Goal: Transaction & Acquisition: Purchase product/service

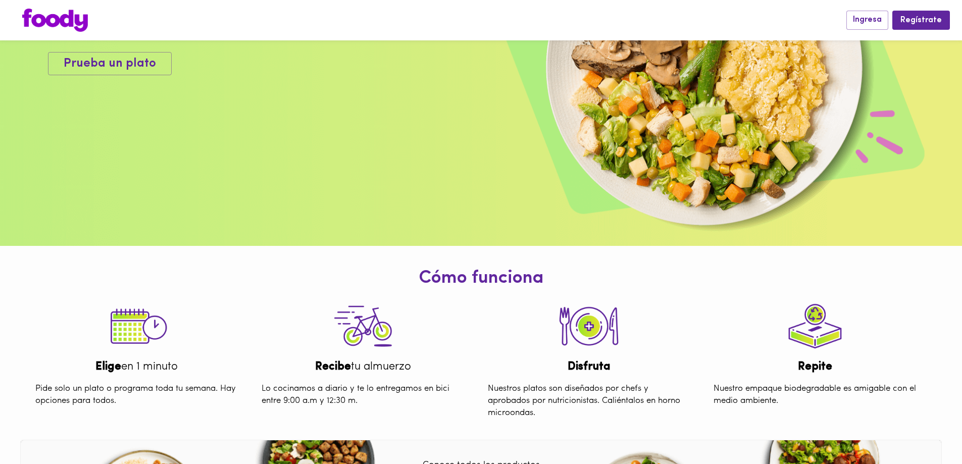
scroll to position [152, 0]
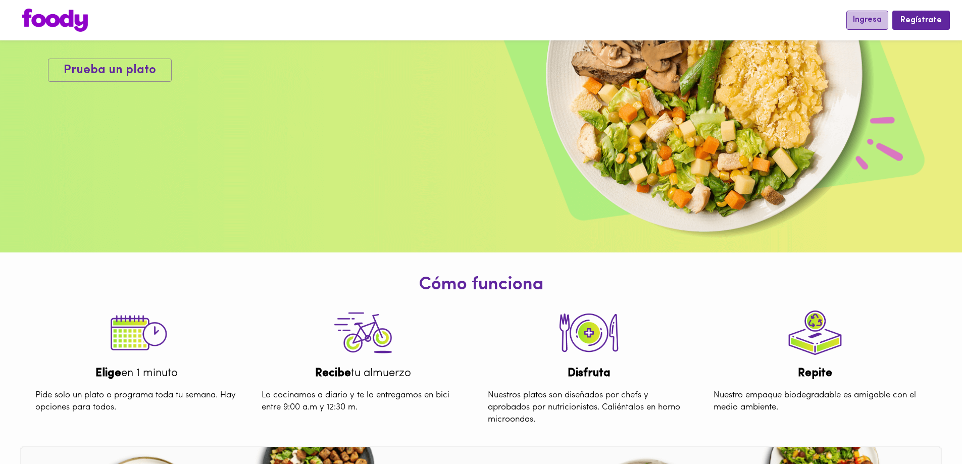
click at [877, 22] on span "Ingresa" at bounding box center [867, 20] width 29 height 10
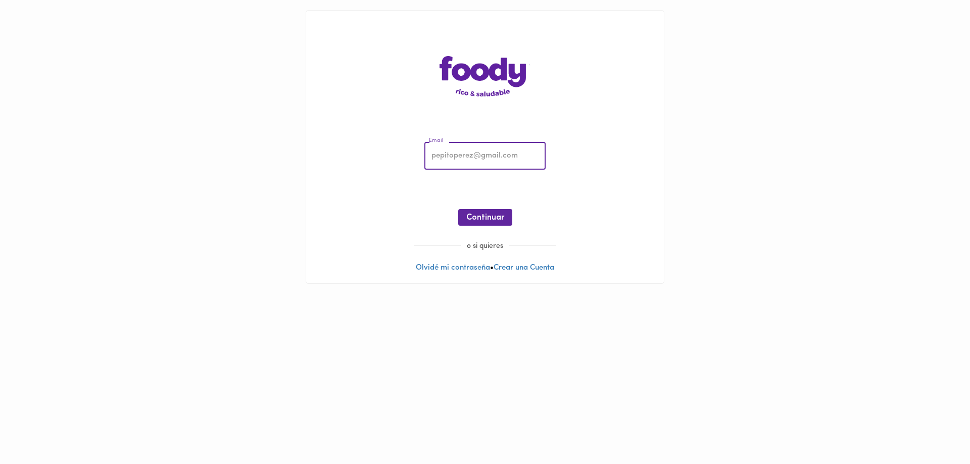
click at [454, 166] on input "email" at bounding box center [484, 156] width 121 height 28
type input "carmensamper@gmail.com"
click at [485, 221] on span "Continuar" at bounding box center [485, 218] width 38 height 10
click at [497, 219] on span "Ingresar" at bounding box center [485, 218] width 32 height 10
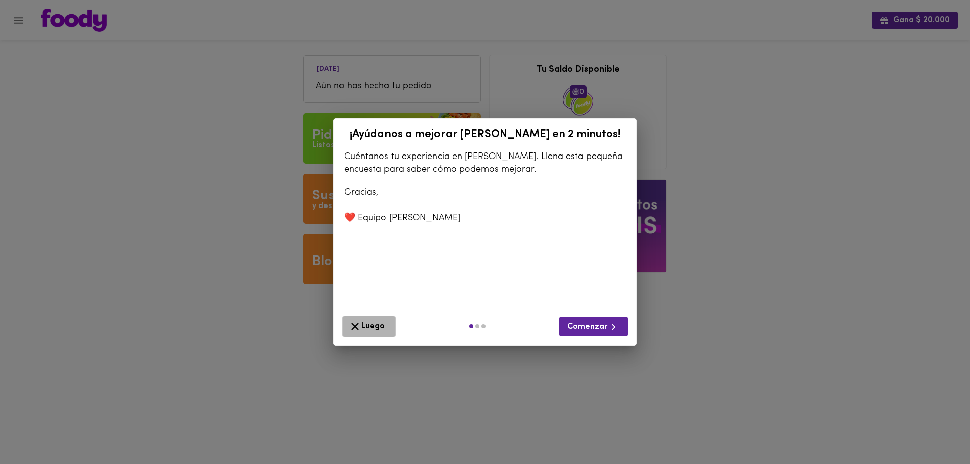
click at [374, 320] on span "Luego" at bounding box center [369, 326] width 40 height 13
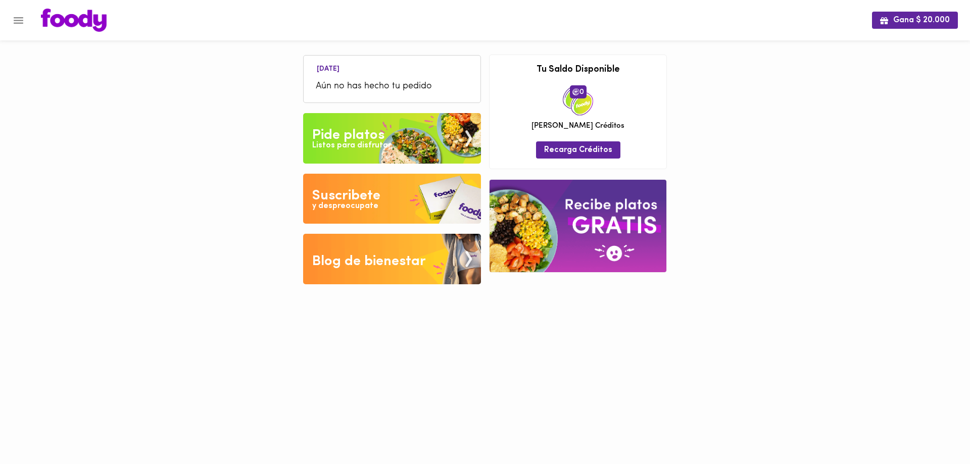
click at [339, 125] on div "Pide platos" at bounding box center [348, 135] width 72 height 20
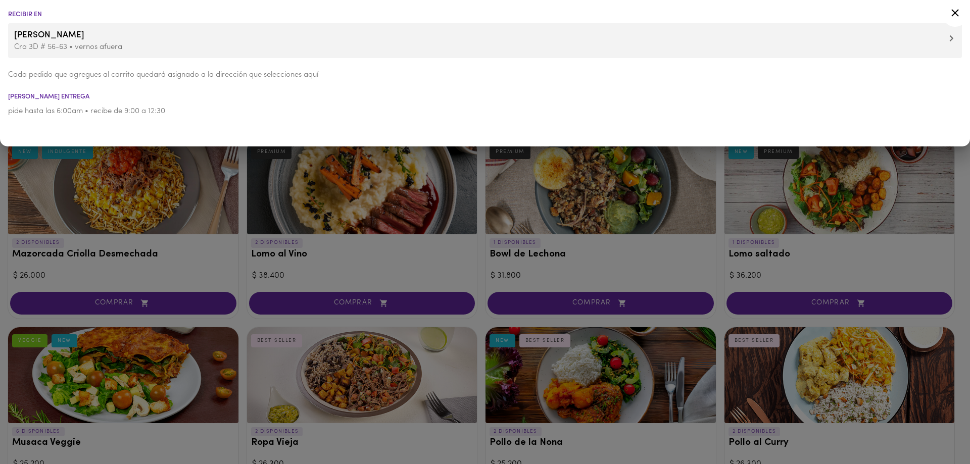
click at [950, 40] on icon at bounding box center [951, 38] width 5 height 7
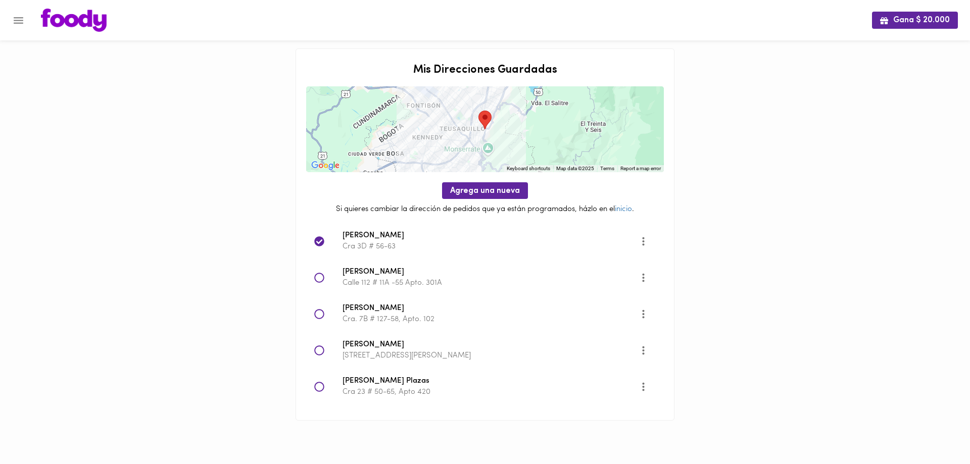
click at [375, 351] on p "Cra 14 # 9A - 150, Torre 3 Apto 505, El Cortijo de Cajicá" at bounding box center [491, 356] width 297 height 11
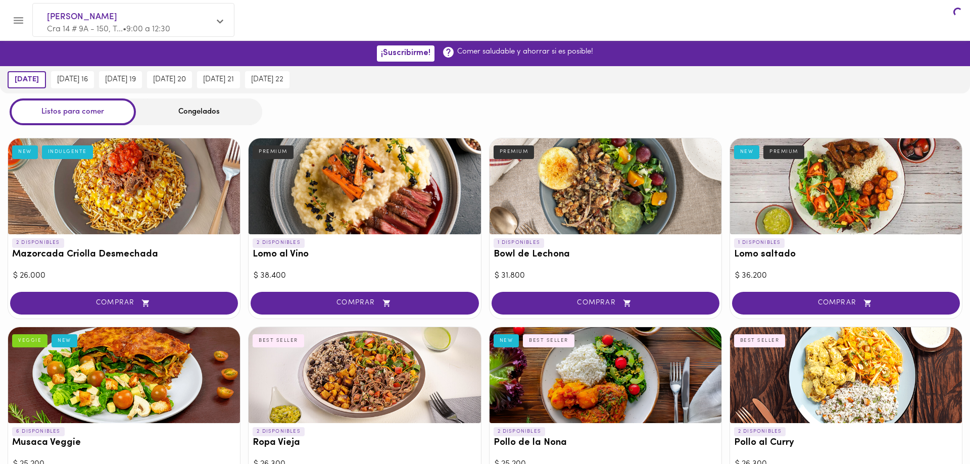
click at [321, 350] on div at bounding box center [365, 375] width 232 height 96
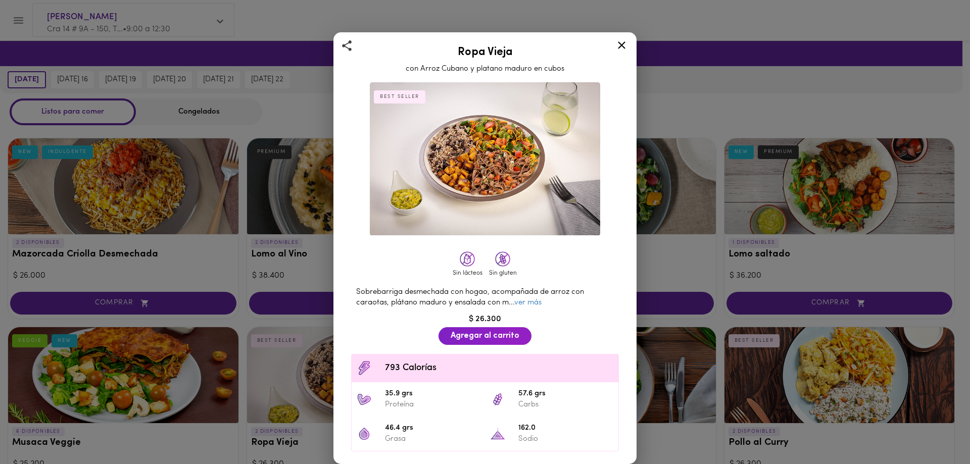
click at [617, 47] on icon at bounding box center [621, 45] width 13 height 13
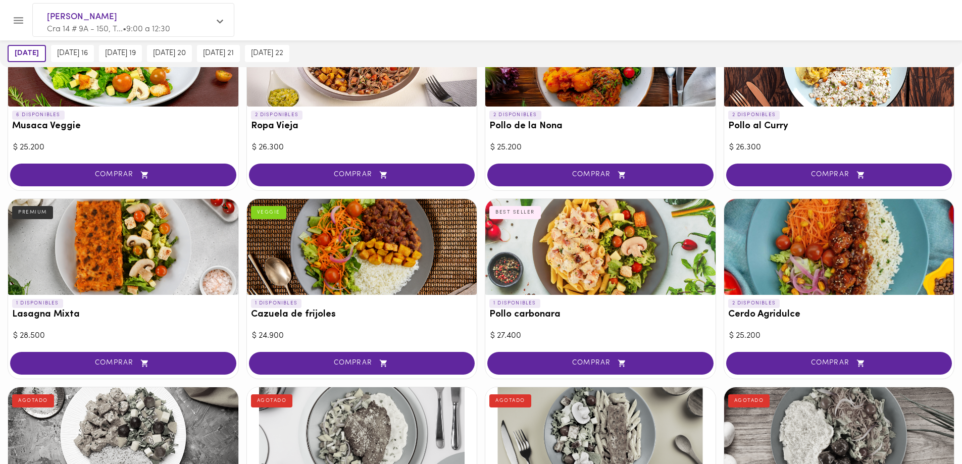
scroll to position [303, 0]
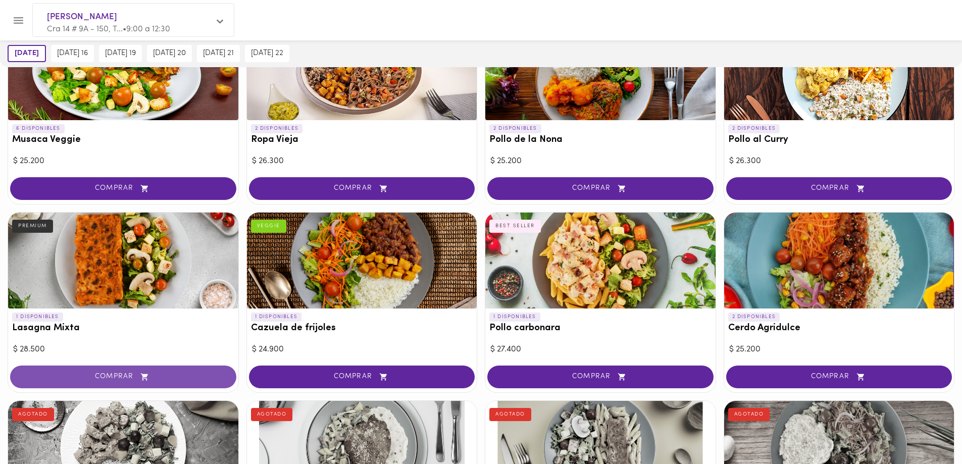
click at [112, 378] on span "COMPRAR" at bounding box center [123, 377] width 201 height 9
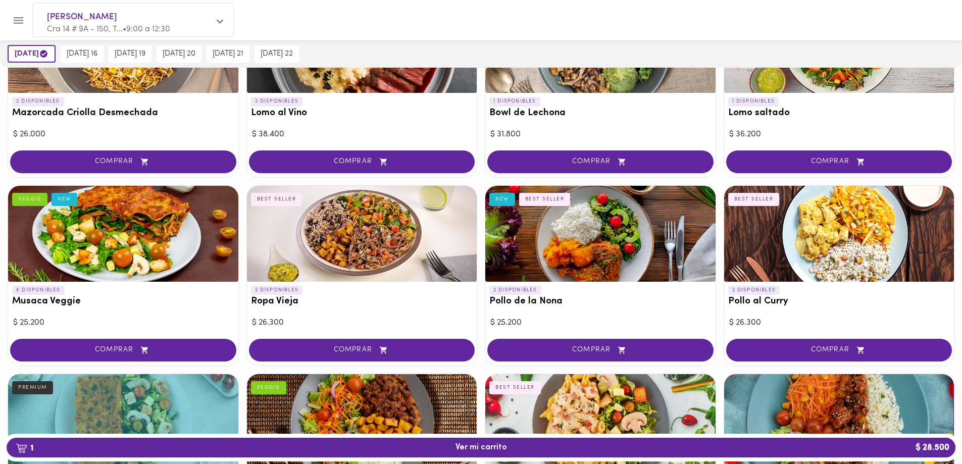
scroll to position [152, 0]
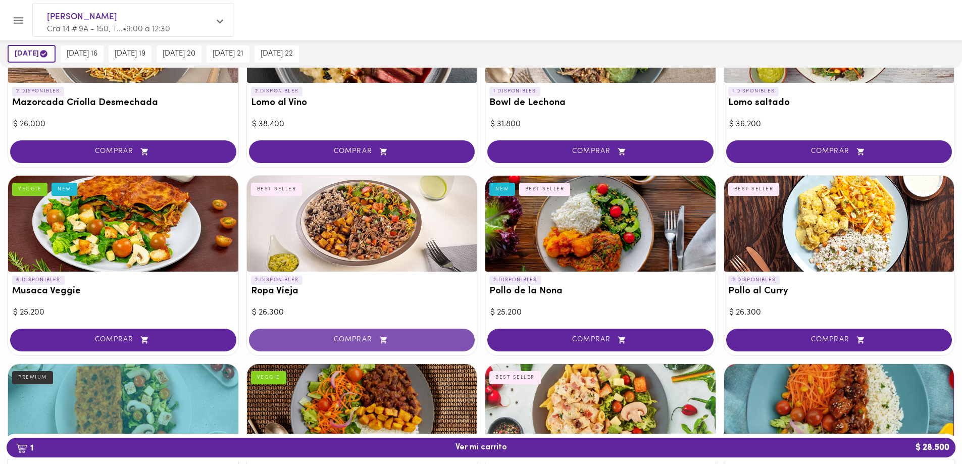
click at [358, 340] on span "COMPRAR" at bounding box center [362, 340] width 201 height 9
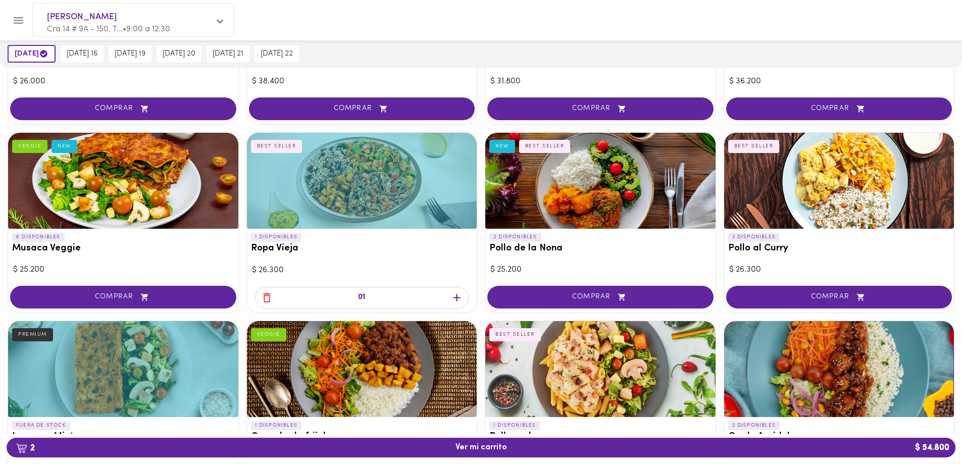
scroll to position [43, 0]
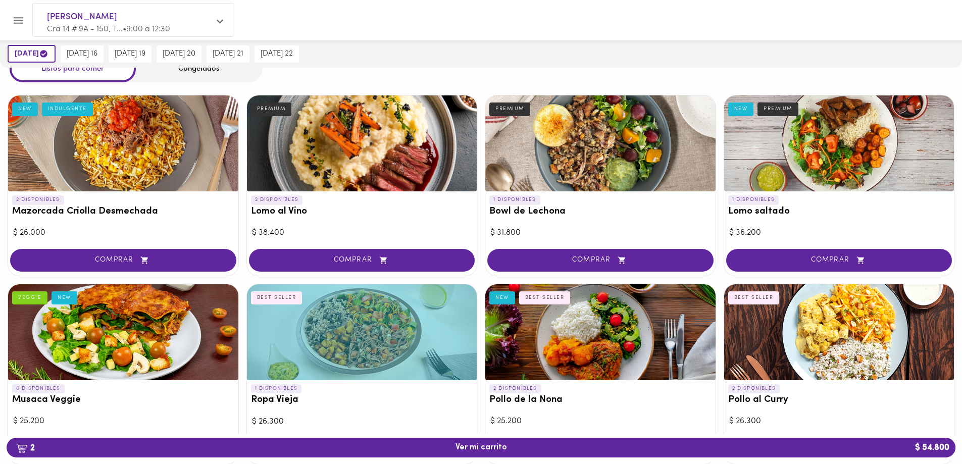
click at [195, 71] on div "Congelados" at bounding box center [199, 69] width 126 height 27
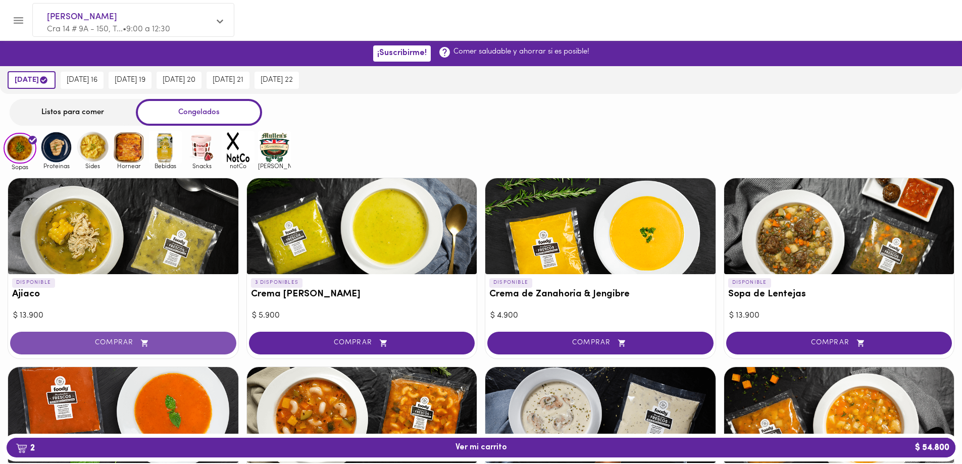
click at [100, 343] on span "COMPRAR" at bounding box center [123, 343] width 201 height 9
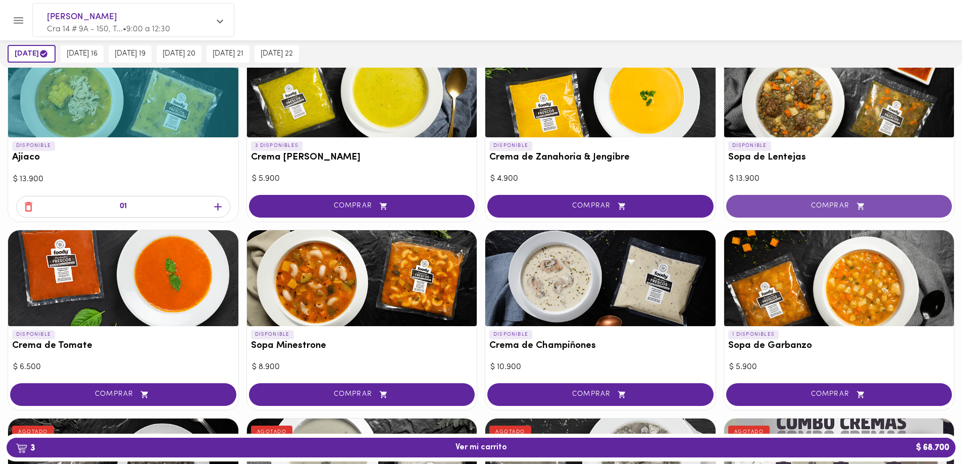
scroll to position [152, 0]
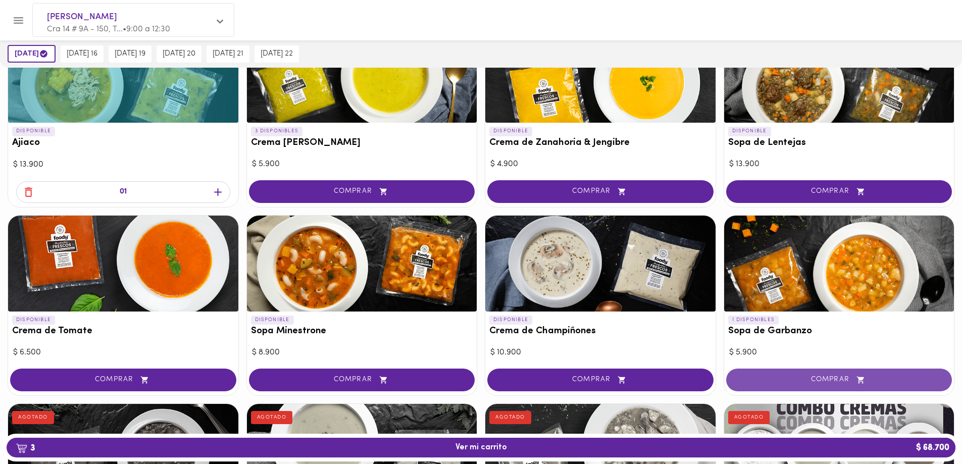
click at [826, 385] on button "COMPRAR" at bounding box center [839, 380] width 226 height 23
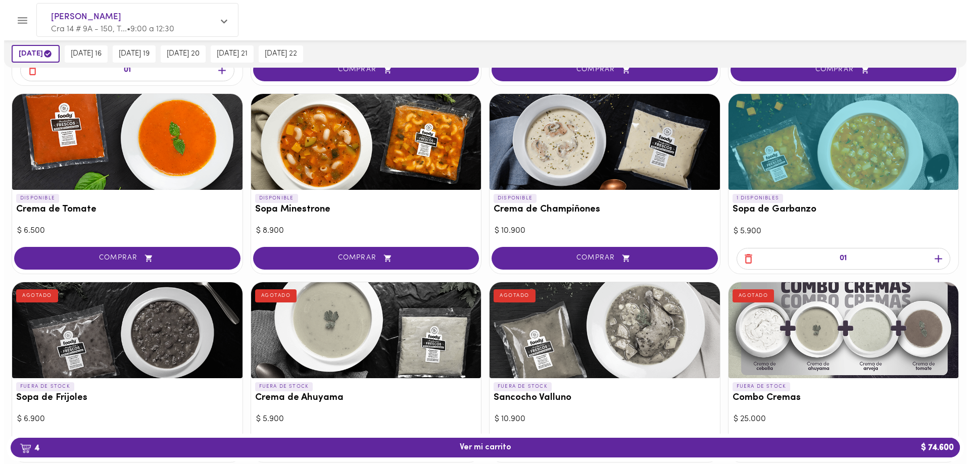
scroll to position [303, 0]
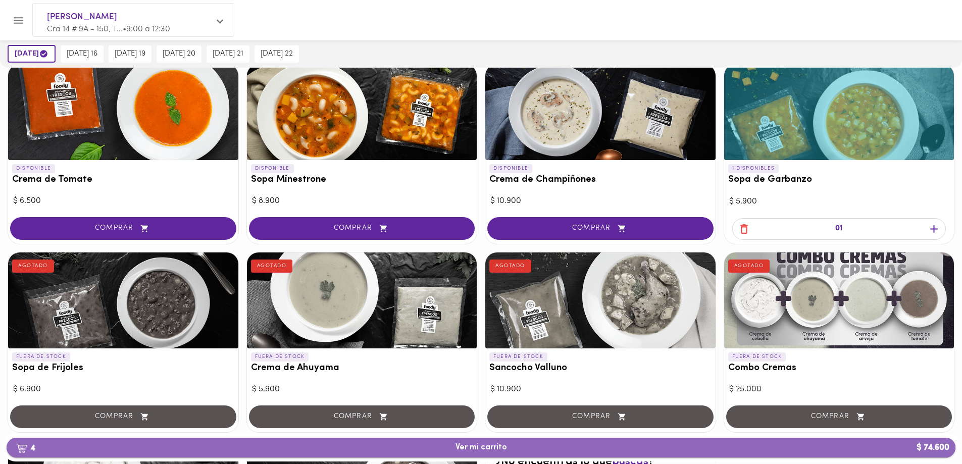
click at [477, 450] on span "4 Ver mi carrito $ 74.600" at bounding box center [482, 448] width 52 height 10
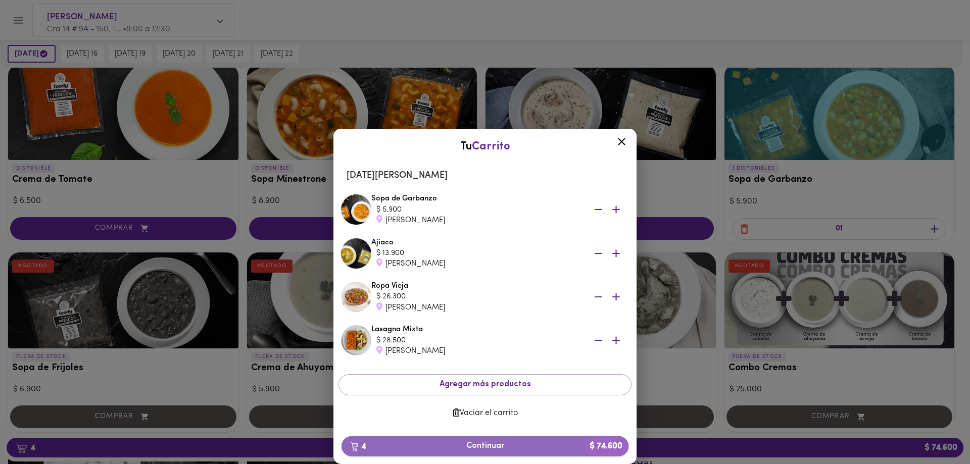
click at [485, 451] on span "4 Continuar $ 74.600" at bounding box center [485, 447] width 271 height 10
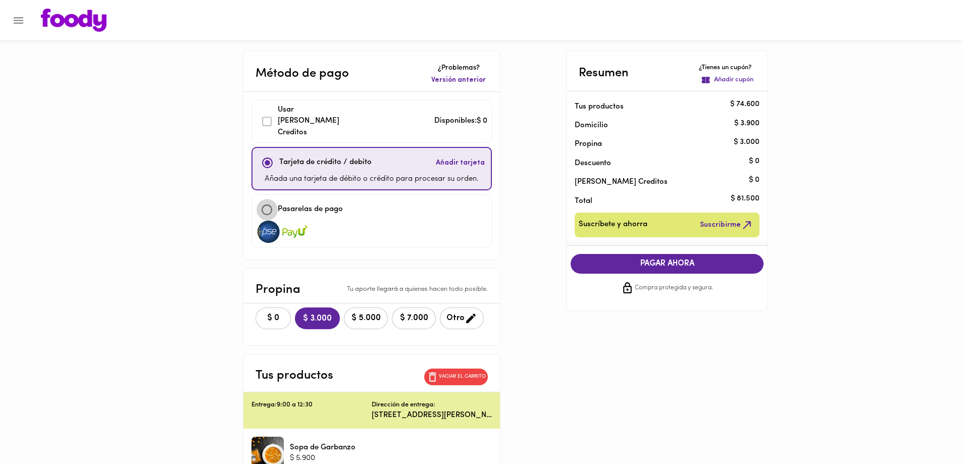
drag, startPoint x: 258, startPoint y: 201, endPoint x: 264, endPoint y: 202, distance: 6.1
click at [258, 202] on input "checkbox" at bounding box center [267, 210] width 22 height 22
checkbox input "true"
checkbox input "false"
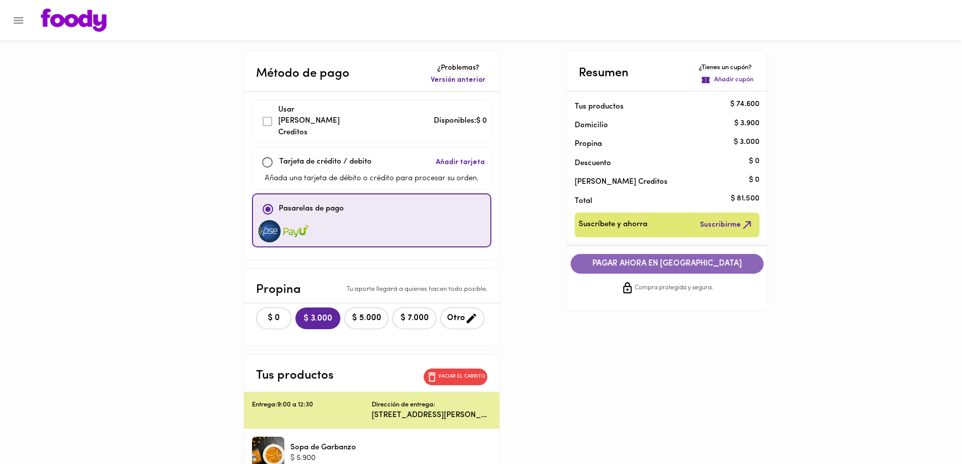
click at [658, 266] on span "PAGAR AHORA EN PASARELA" at bounding box center [667, 264] width 173 height 10
